Goal: Task Accomplishment & Management: Use online tool/utility

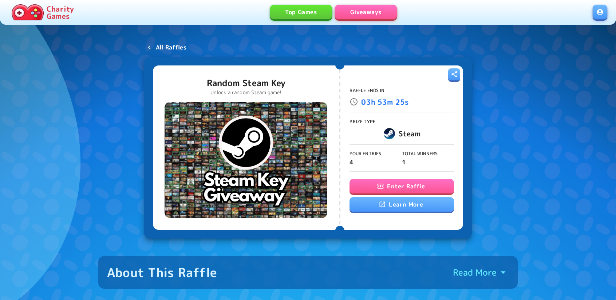
click at [169, 45] on p "All Raffles" at bounding box center [171, 47] width 31 height 9
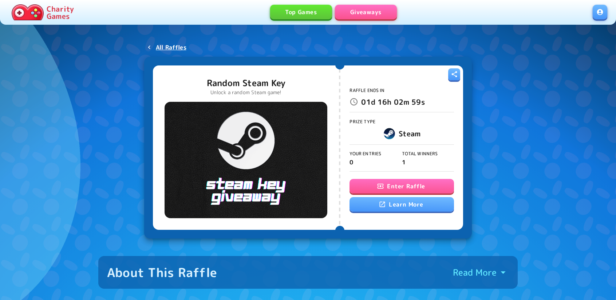
click at [380, 189] on icon "button" at bounding box center [380, 186] width 7 height 7
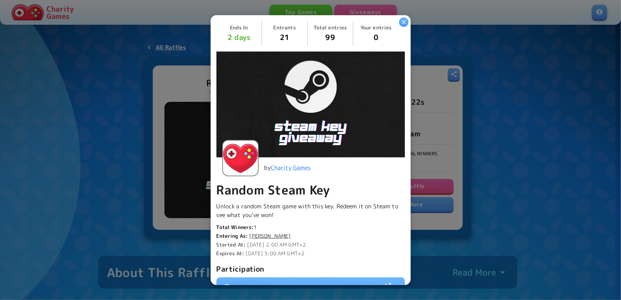
scroll to position [168, 0]
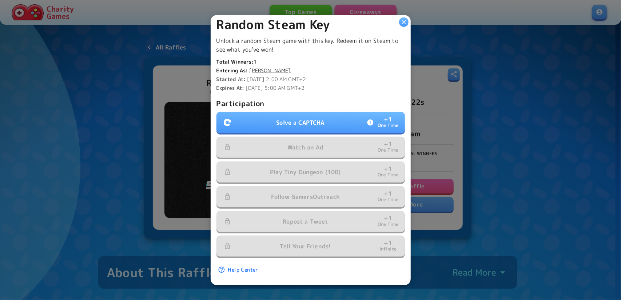
click at [287, 118] on p "Solve a CAPTCHA" at bounding box center [300, 122] width 48 height 9
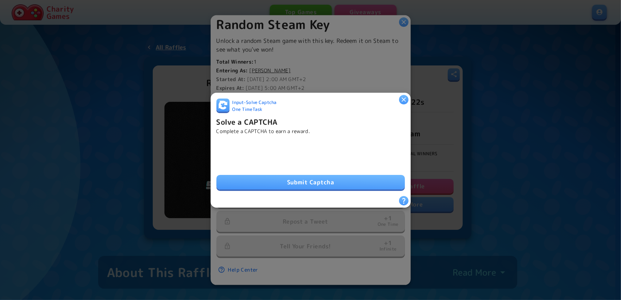
click at [283, 175] on button "Submit Captcha" at bounding box center [311, 182] width 189 height 15
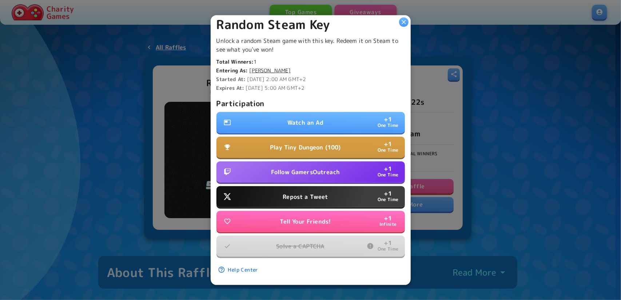
click at [327, 120] on button "Watch an Ad + 1 One Time" at bounding box center [311, 122] width 189 height 21
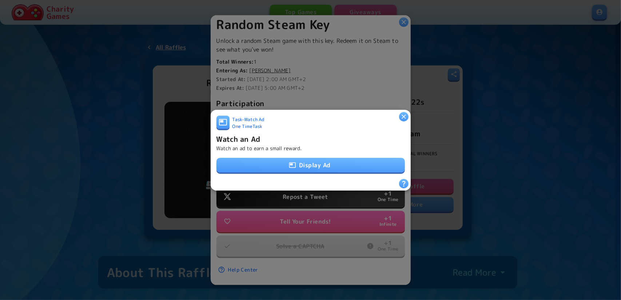
click at [300, 163] on button "Display Ad" at bounding box center [311, 165] width 189 height 15
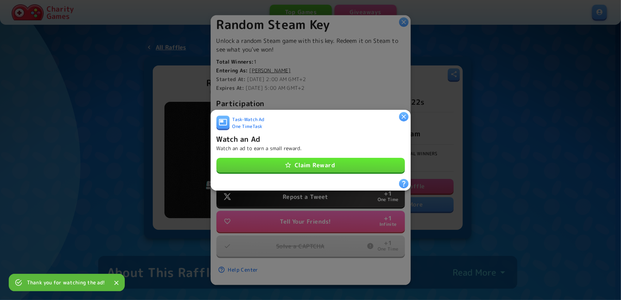
click at [340, 163] on button "Claim Reward" at bounding box center [311, 165] width 189 height 15
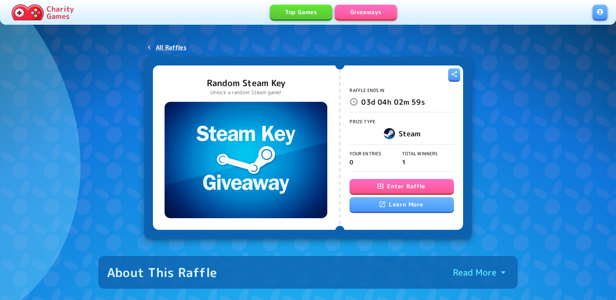
click at [379, 190] on button "Enter Raffle" at bounding box center [401, 186] width 104 height 15
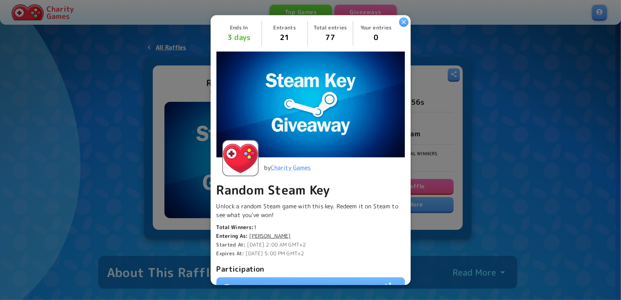
scroll to position [143, 0]
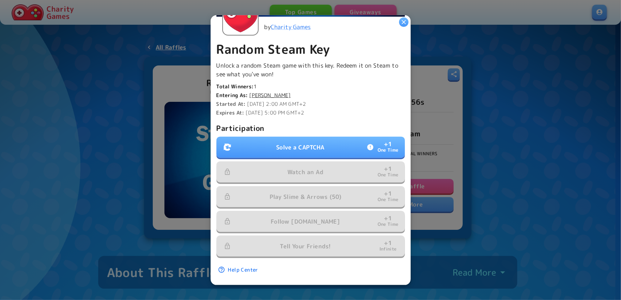
click at [286, 143] on p "Solve a CAPTCHA" at bounding box center [300, 147] width 48 height 9
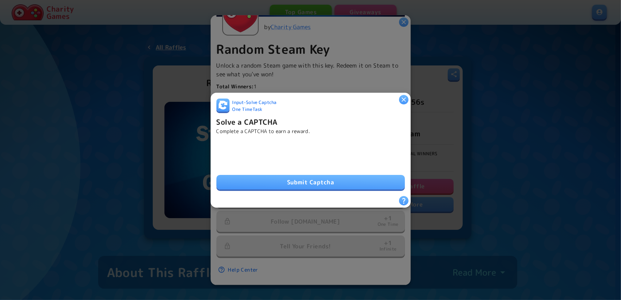
click at [264, 178] on button "Submit Captcha" at bounding box center [311, 182] width 189 height 15
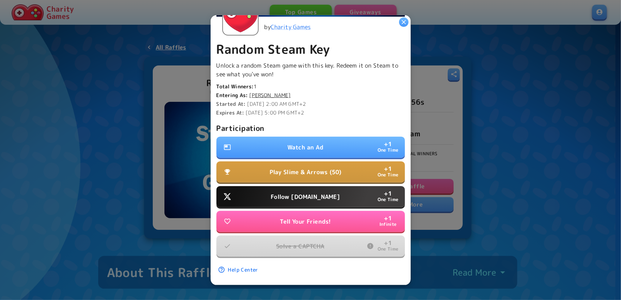
click at [342, 146] on button "Watch an Ad + 1 One Time" at bounding box center [311, 147] width 189 height 21
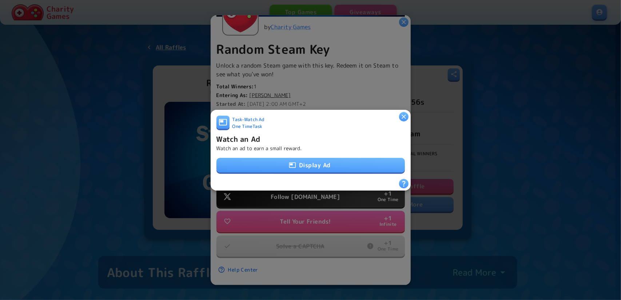
click at [325, 162] on button "Display Ad" at bounding box center [311, 165] width 189 height 15
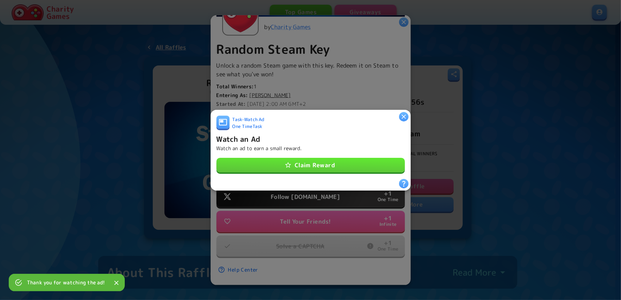
click at [331, 158] on button "Claim Reward" at bounding box center [311, 165] width 189 height 15
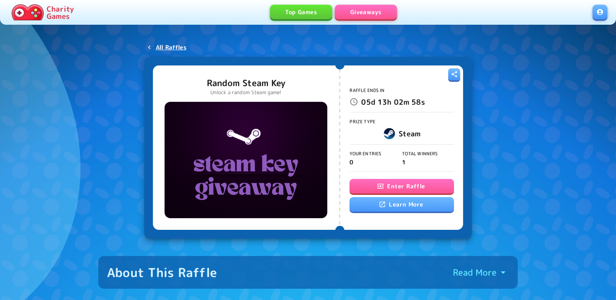
click at [387, 188] on button "Enter Raffle" at bounding box center [401, 186] width 104 height 15
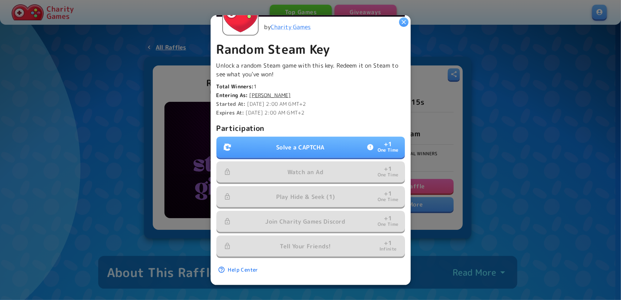
scroll to position [143, 0]
click at [279, 143] on p "Solve a CAPTCHA" at bounding box center [300, 147] width 48 height 9
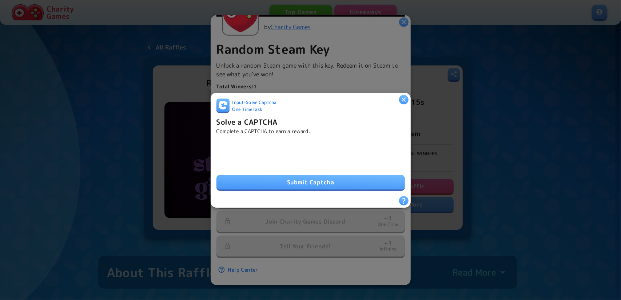
click at [324, 185] on button "Submit Captcha" at bounding box center [311, 182] width 189 height 15
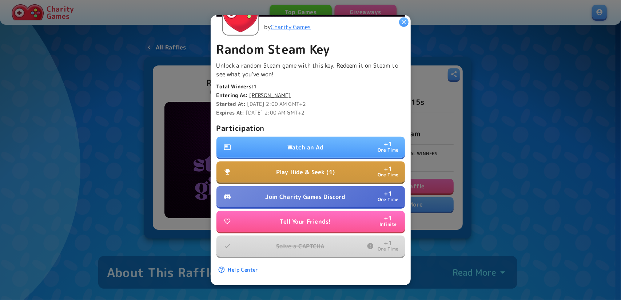
click at [320, 137] on button "Watch an Ad + 1 One Time" at bounding box center [311, 147] width 189 height 21
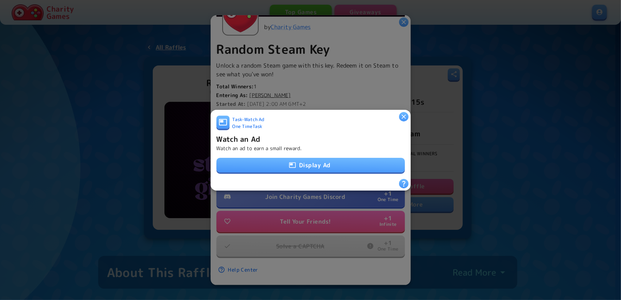
click at [319, 164] on button "Display Ad" at bounding box center [311, 165] width 189 height 15
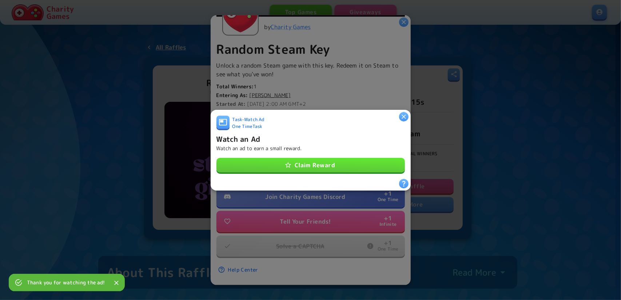
click at [333, 163] on button "Claim Reward" at bounding box center [311, 165] width 189 height 15
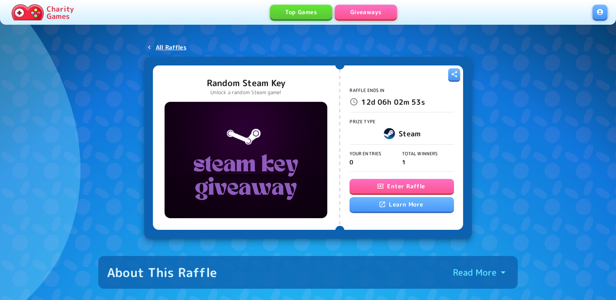
click at [393, 185] on button "Enter Raffle" at bounding box center [401, 186] width 104 height 15
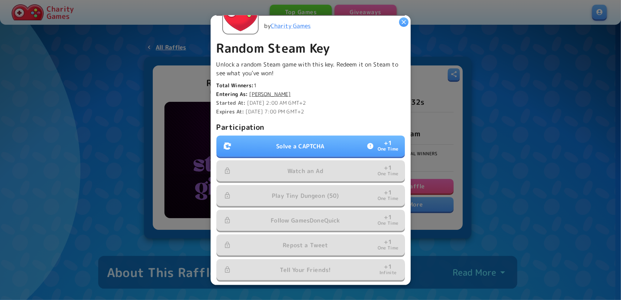
scroll to position [146, 0]
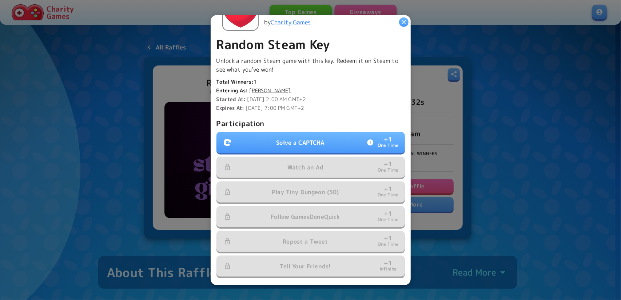
click at [276, 138] on p "Solve a CAPTCHA" at bounding box center [300, 142] width 48 height 9
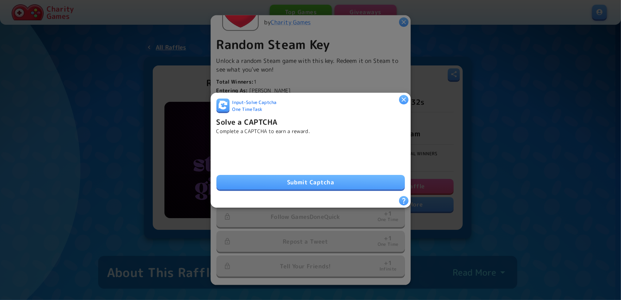
click at [291, 177] on button "Submit Captcha" at bounding box center [311, 182] width 189 height 15
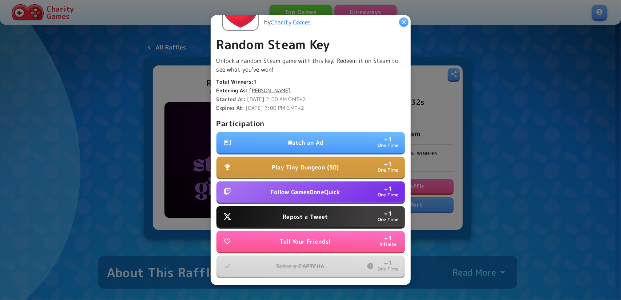
click at [313, 132] on button "Watch an Ad + 1 One Time" at bounding box center [311, 142] width 189 height 21
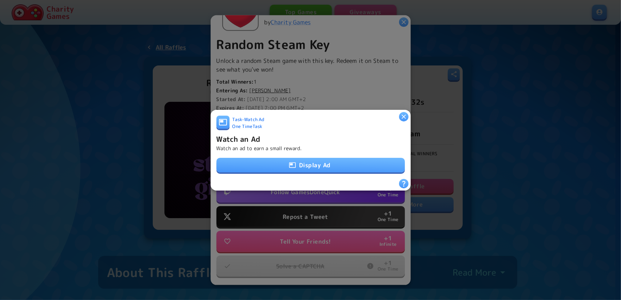
click at [314, 165] on button "Display Ad" at bounding box center [311, 165] width 189 height 15
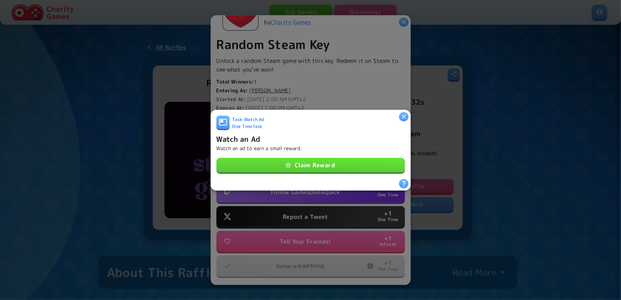
click at [305, 160] on button "Claim Reward" at bounding box center [311, 165] width 189 height 15
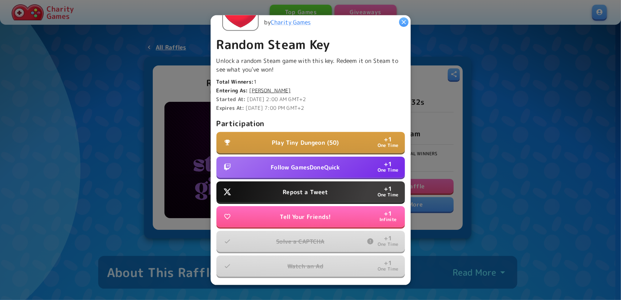
click at [317, 168] on p "Follow GamesDoneQuick" at bounding box center [305, 167] width 69 height 9
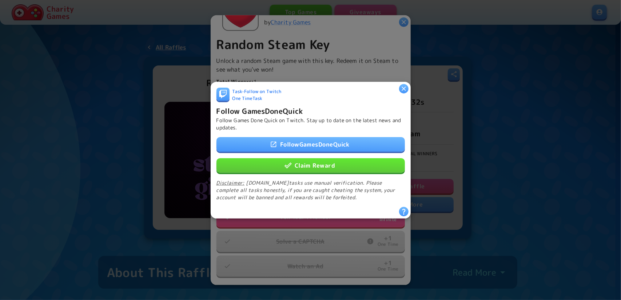
click at [310, 164] on button "Claim Reward" at bounding box center [311, 165] width 189 height 15
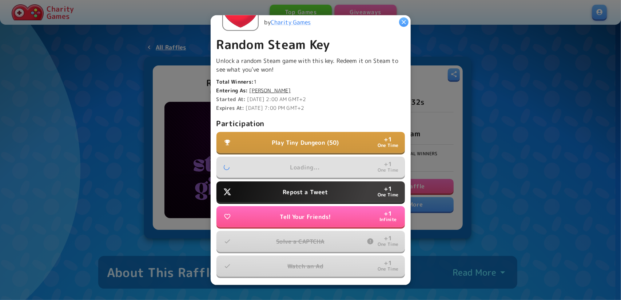
click at [316, 188] on p "Repost a Tweet" at bounding box center [305, 192] width 45 height 9
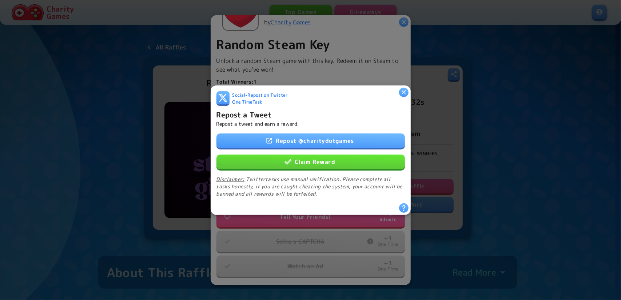
click at [309, 165] on button "Claim Reward" at bounding box center [311, 161] width 189 height 15
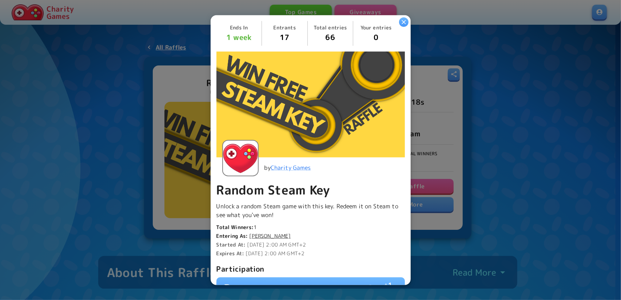
scroll to position [143, 0]
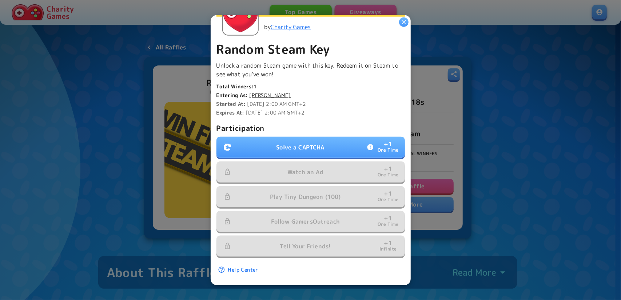
click at [284, 143] on p "Solve a CAPTCHA" at bounding box center [300, 147] width 48 height 9
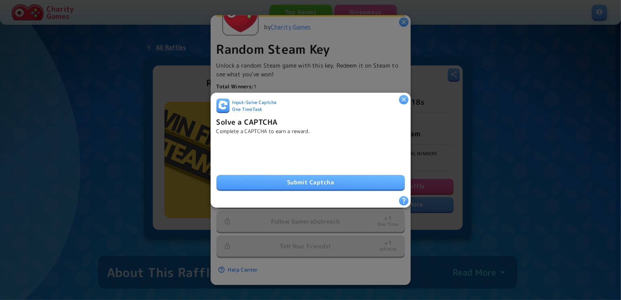
click at [267, 176] on button "Submit Captcha" at bounding box center [311, 182] width 189 height 15
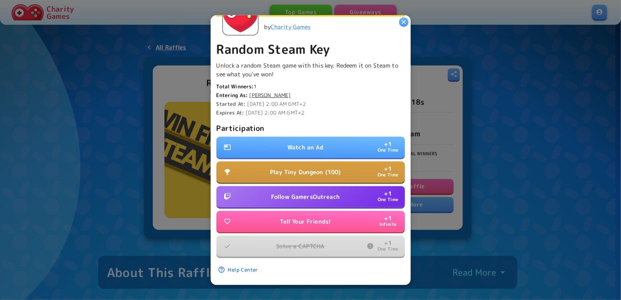
click at [296, 143] on p "Watch an Ad" at bounding box center [306, 147] width 36 height 9
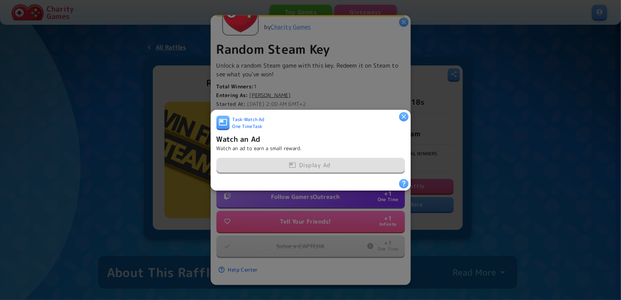
click at [298, 163] on div "Display Ad" at bounding box center [311, 165] width 189 height 15
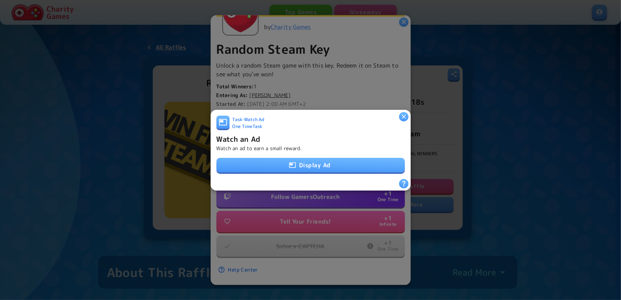
click at [298, 163] on button "Display Ad" at bounding box center [311, 165] width 189 height 15
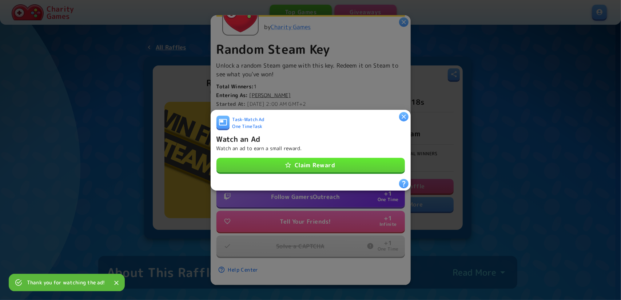
click at [334, 163] on button "Claim Reward" at bounding box center [311, 165] width 189 height 15
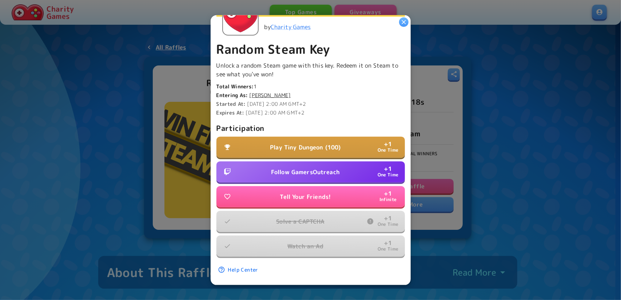
click at [281, 168] on p "Follow GamersOutreach" at bounding box center [305, 172] width 69 height 9
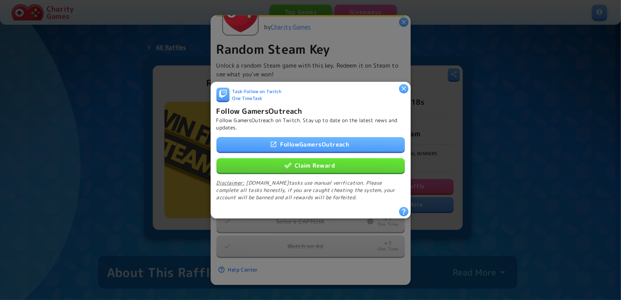
click at [297, 173] on div "Follow GamersOutreach Claim Reward Disclaimer: Twitch.tv tasks use manual verif…" at bounding box center [311, 169] width 189 height 64
click at [297, 170] on div "Follow GamersOutreach Claim Reward Disclaimer: Twitch.tv tasks use manual verif…" at bounding box center [311, 169] width 189 height 64
click at [299, 166] on button "Claim Reward" at bounding box center [311, 165] width 189 height 15
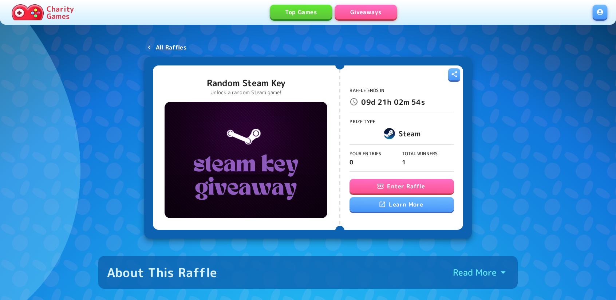
click at [406, 185] on button "Enter Raffle" at bounding box center [401, 186] width 104 height 15
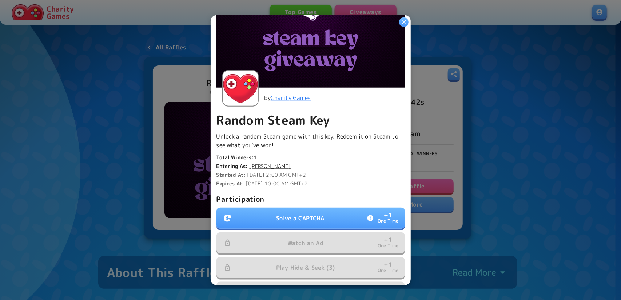
scroll to position [73, 0]
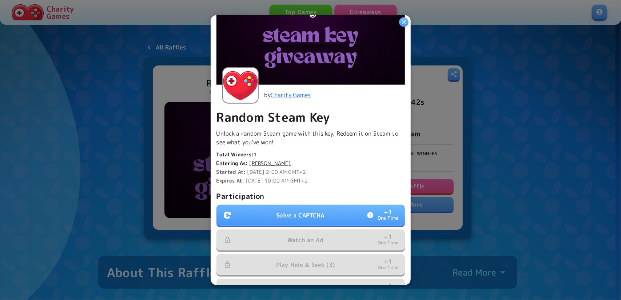
click at [296, 211] on p "Solve a CAPTCHA" at bounding box center [300, 215] width 48 height 9
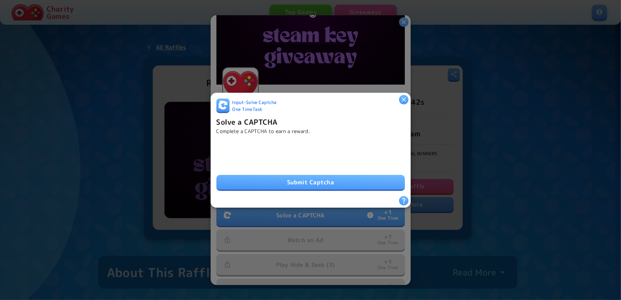
click at [281, 178] on button "Submit Captcha" at bounding box center [311, 182] width 189 height 15
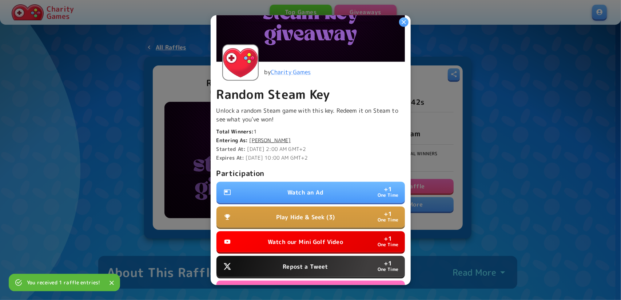
scroll to position [146, 0]
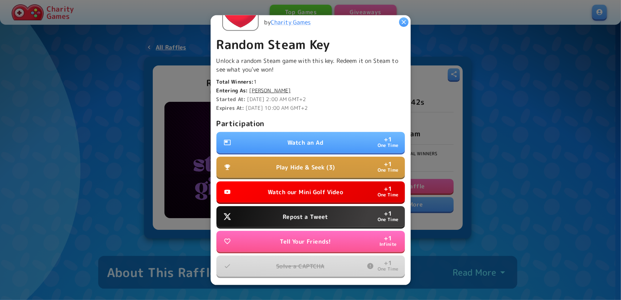
click at [337, 140] on button "Watch an Ad + 1 One Time" at bounding box center [311, 142] width 189 height 21
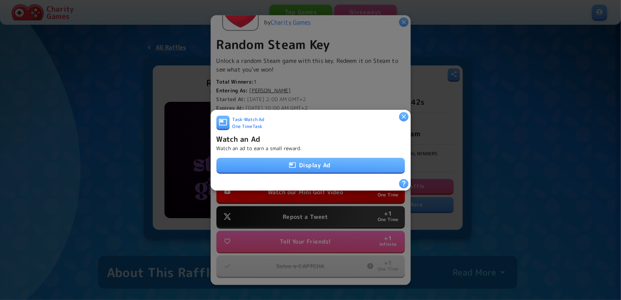
click at [321, 165] on button "Display Ad" at bounding box center [311, 165] width 189 height 15
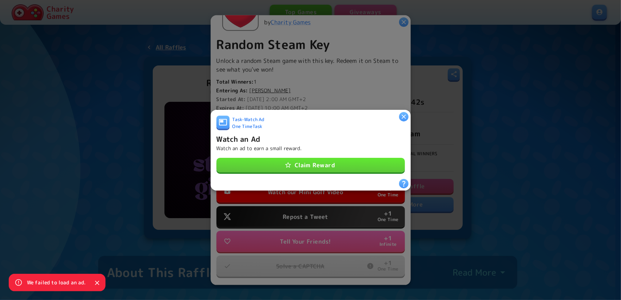
click at [295, 162] on button "Claim Reward" at bounding box center [311, 165] width 189 height 15
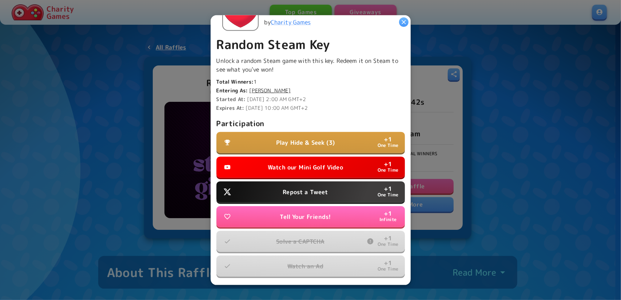
click at [312, 166] on p "Watch our Mini Golf Video" at bounding box center [305, 167] width 75 height 9
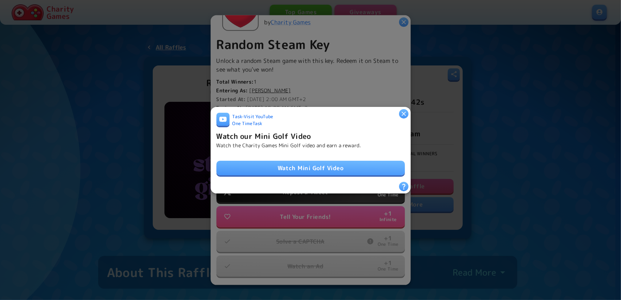
click at [310, 171] on link "Watch Mini Golf Video" at bounding box center [311, 168] width 189 height 15
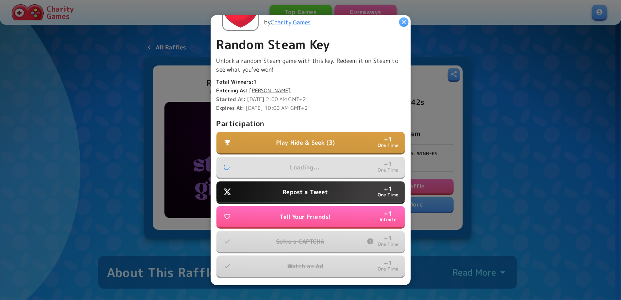
click at [321, 188] on p "Repost a Tweet" at bounding box center [305, 192] width 45 height 9
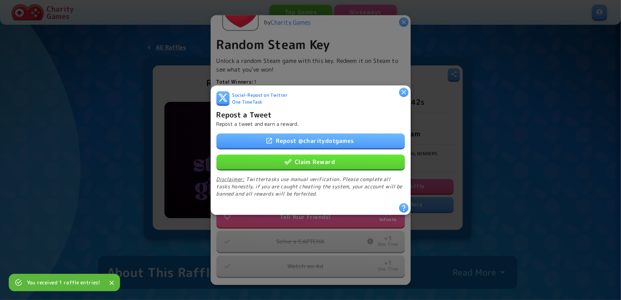
click at [310, 162] on button "Claim Reward" at bounding box center [311, 161] width 189 height 15
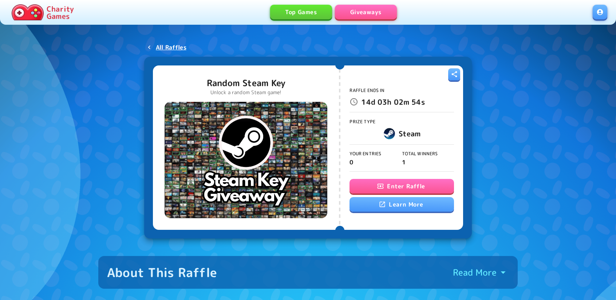
click at [384, 185] on icon "button" at bounding box center [380, 186] width 7 height 7
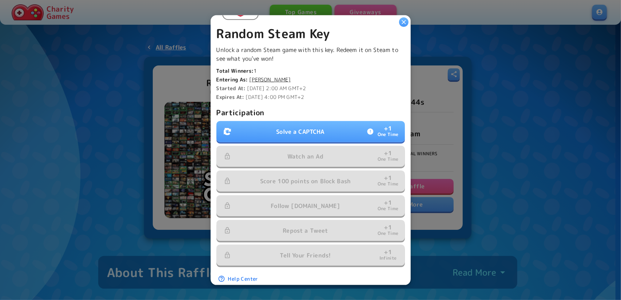
scroll to position [168, 0]
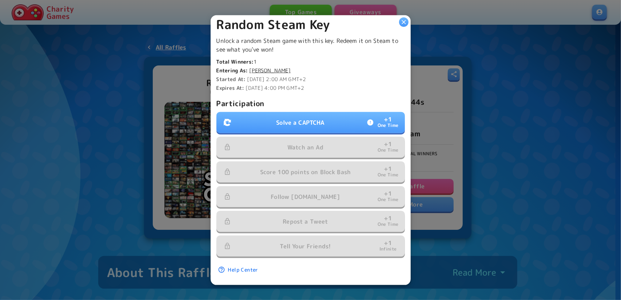
click at [266, 120] on button "Solve a CAPTCHA + 1 One Time" at bounding box center [311, 122] width 189 height 21
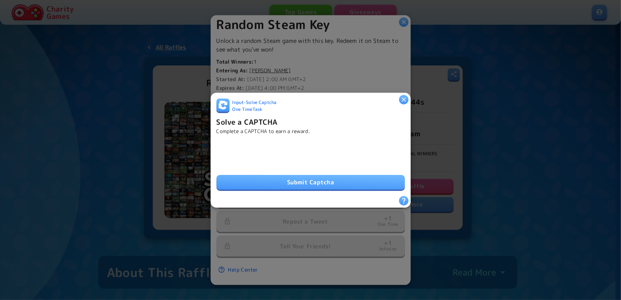
click at [292, 185] on button "Submit Captcha" at bounding box center [311, 182] width 189 height 15
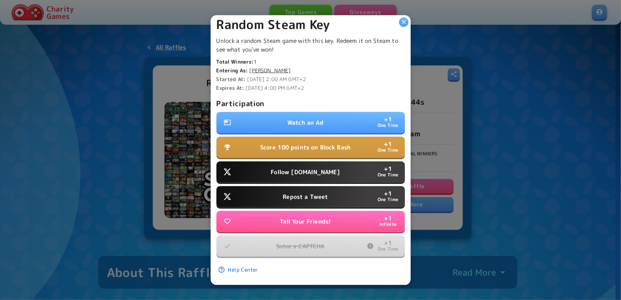
click at [314, 168] on p "Follow Water.org" at bounding box center [305, 172] width 69 height 9
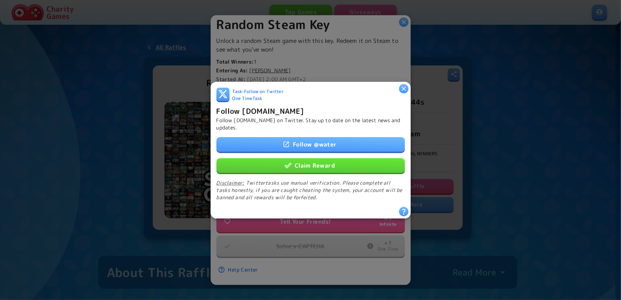
click at [306, 168] on button "Claim Reward" at bounding box center [311, 165] width 189 height 15
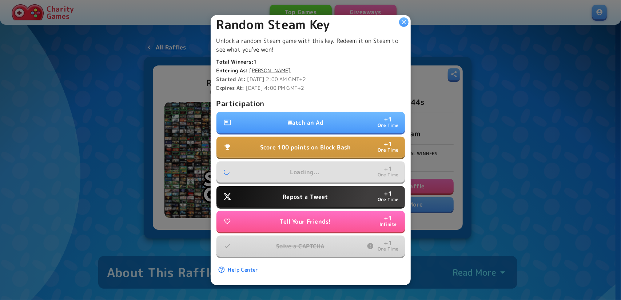
click at [308, 187] on button "Repost a Tweet + 1 One Time" at bounding box center [311, 196] width 189 height 21
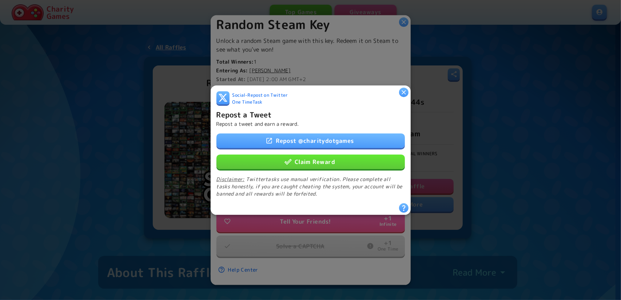
click at [296, 163] on button "Claim Reward" at bounding box center [311, 161] width 189 height 15
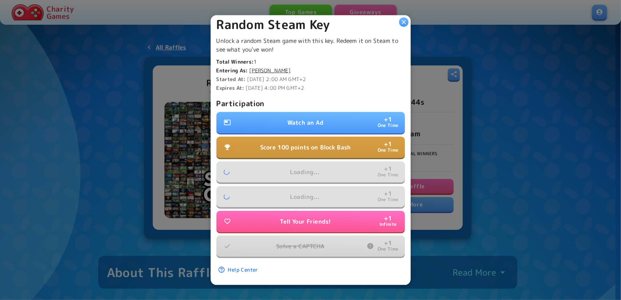
click at [293, 149] on button "Score 100 points on Block Bash + 1 One Time" at bounding box center [311, 147] width 189 height 21
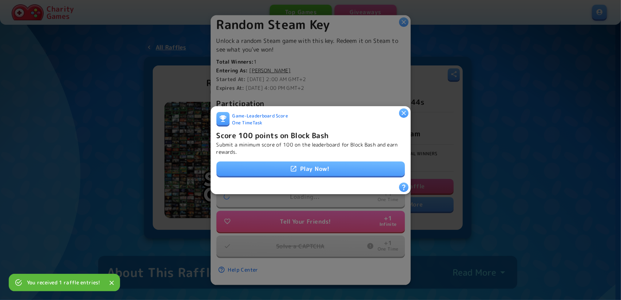
click at [401, 111] on icon "button" at bounding box center [403, 112] width 7 height 7
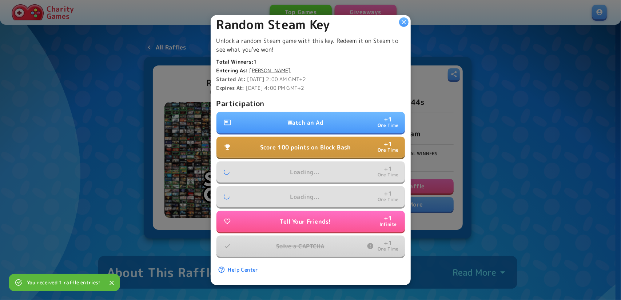
click at [312, 120] on p "Watch an Ad" at bounding box center [306, 122] width 36 height 9
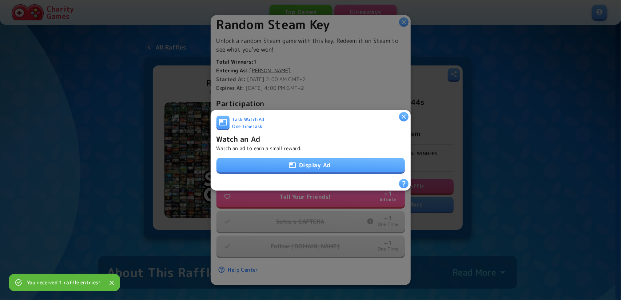
click at [320, 163] on button "Display Ad" at bounding box center [311, 165] width 189 height 15
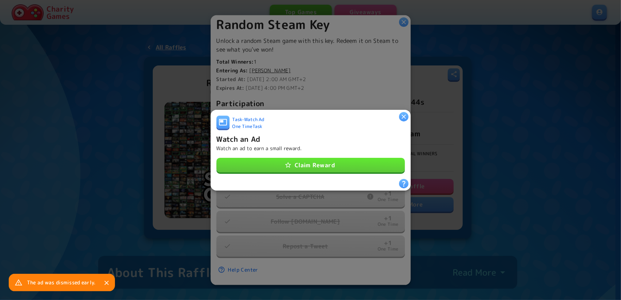
click at [357, 158] on button "Claim Reward" at bounding box center [311, 165] width 189 height 15
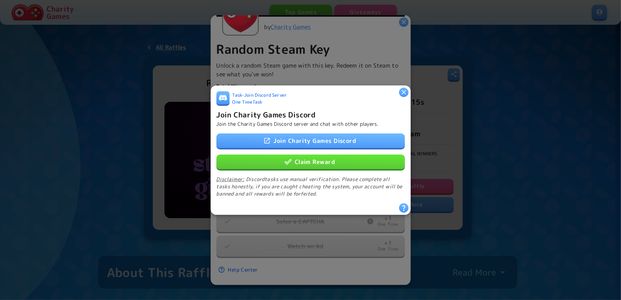
click at [306, 159] on button "Claim Reward" at bounding box center [311, 161] width 189 height 15
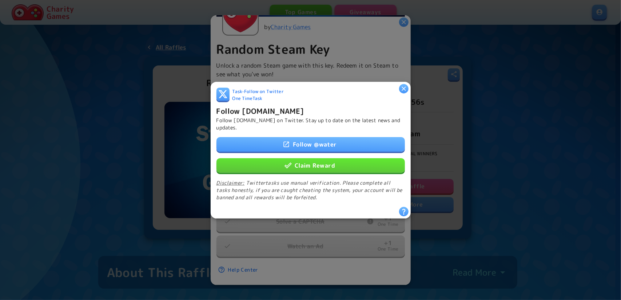
click at [303, 164] on button "Claim Reward" at bounding box center [311, 165] width 189 height 15
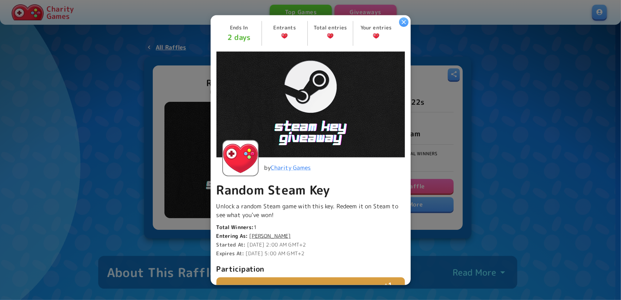
scroll to position [168, 0]
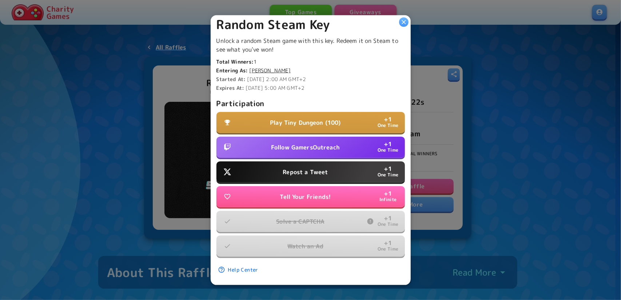
click at [295, 143] on p "Follow GamersOutreach" at bounding box center [305, 147] width 69 height 9
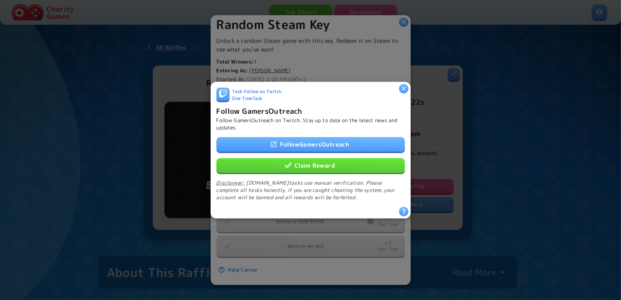
click at [306, 161] on button "Claim Reward" at bounding box center [311, 165] width 189 height 15
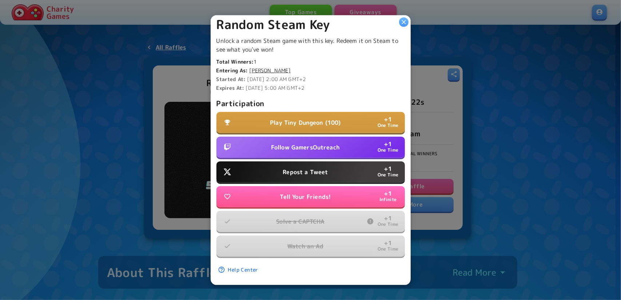
click at [306, 168] on p "Repost a Tweet" at bounding box center [305, 172] width 45 height 9
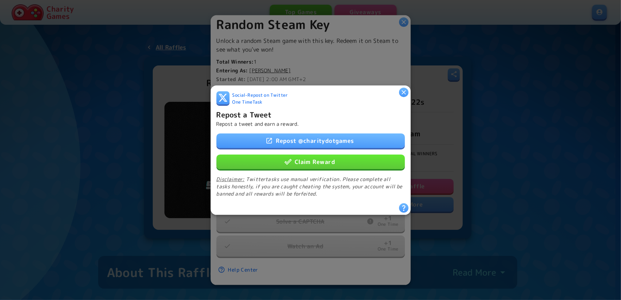
click at [301, 163] on button "Claim Reward" at bounding box center [311, 161] width 189 height 15
